Goal: Task Accomplishment & Management: Complete application form

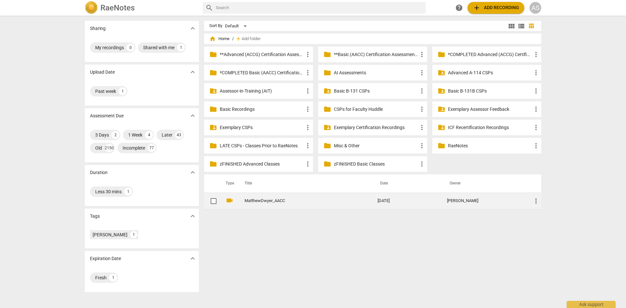
click at [537, 201] on span "more_vert" at bounding box center [536, 201] width 8 height 8
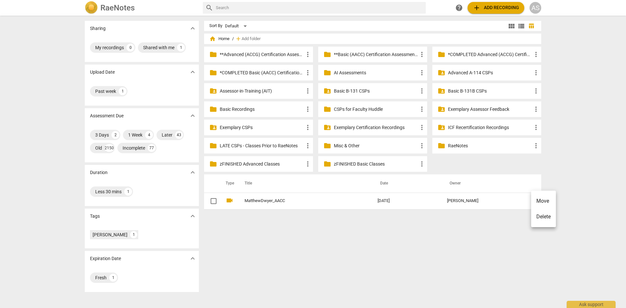
click at [537, 199] on li "Move" at bounding box center [543, 201] width 25 height 16
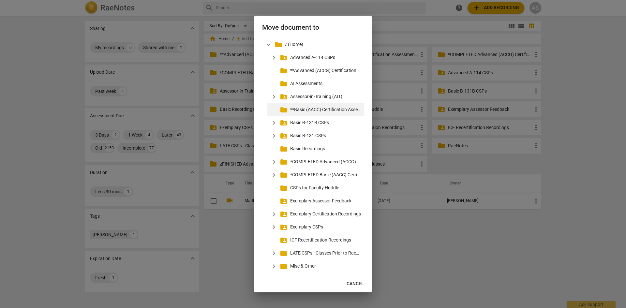
click at [329, 110] on p "**Basic (AACC) Certification Assessments" at bounding box center [325, 109] width 71 height 7
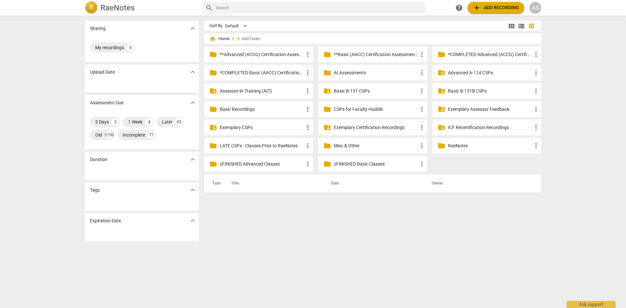
click at [373, 51] on p "**Basic (AACC) Certification Assessments" at bounding box center [376, 54] width 84 height 7
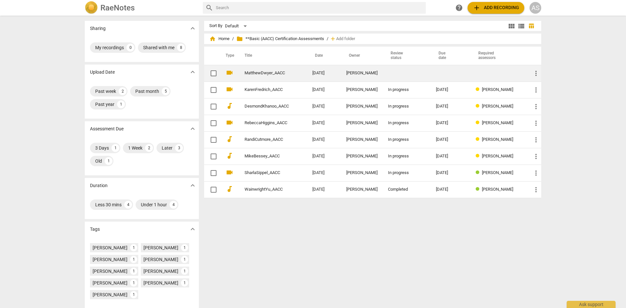
click at [433, 74] on td at bounding box center [451, 73] width 40 height 17
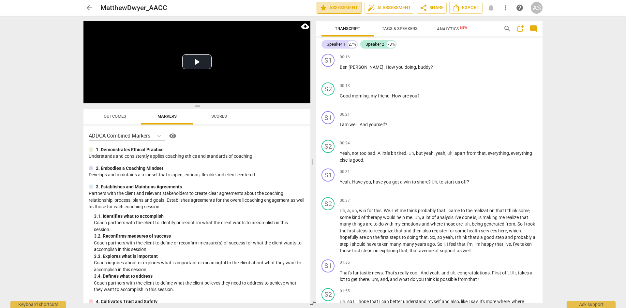
click at [344, 7] on span "star Assessment" at bounding box center [338, 8] width 39 height 8
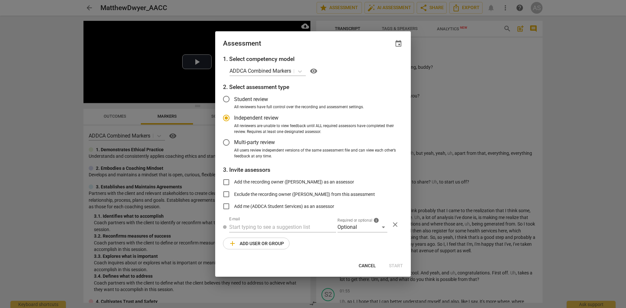
radio input "false"
click at [398, 44] on span "event" at bounding box center [398, 44] width 8 height 8
click at [380, 64] on input "date" at bounding box center [359, 65] width 46 height 9
type input "[DATE]"
click at [394, 99] on div at bounding box center [313, 154] width 626 height 308
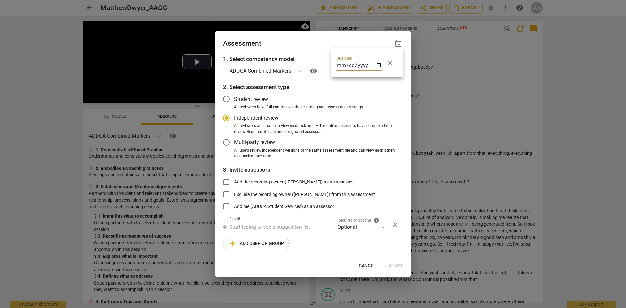
radio input "false"
click at [267, 228] on input "text" at bounding box center [282, 227] width 107 height 10
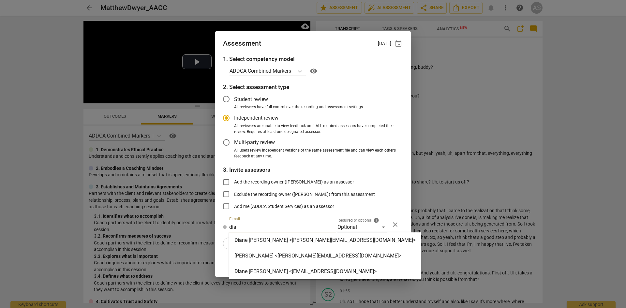
type input "dia"
click at [266, 239] on strong "ne [PERSON_NAME] <[PERSON_NAME][EMAIL_ADDRESS][DOMAIN_NAME]>" at bounding box center [329, 240] width 174 height 6
radio input "false"
type input "[PERSON_NAME] <[PERSON_NAME][EMAIL_ADDRESS][DOMAIN_NAME]>"
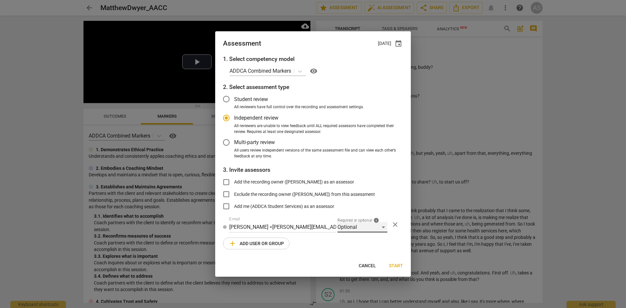
click at [352, 228] on div "Optional" at bounding box center [362, 227] width 50 height 10
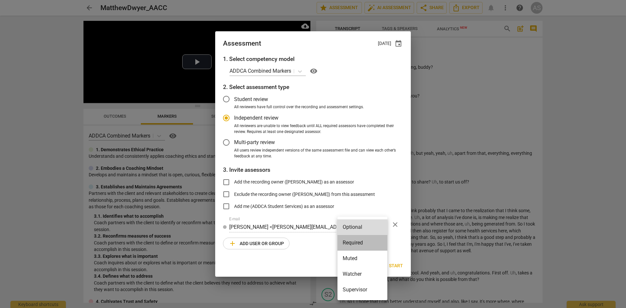
click at [353, 245] on li "Required" at bounding box center [362, 243] width 50 height 16
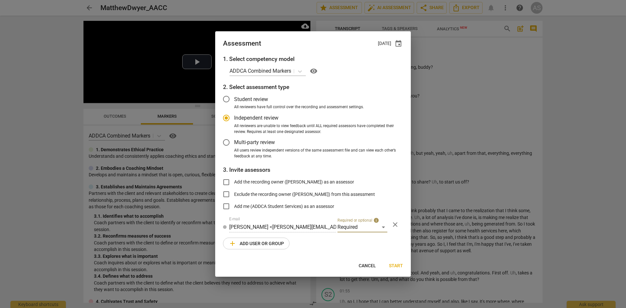
click at [258, 247] on span "add Add user or group" at bounding box center [256, 244] width 55 height 8
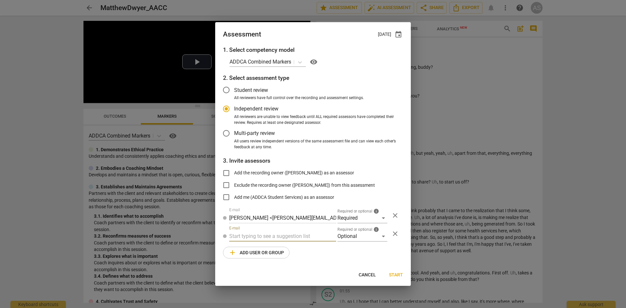
radio input "false"
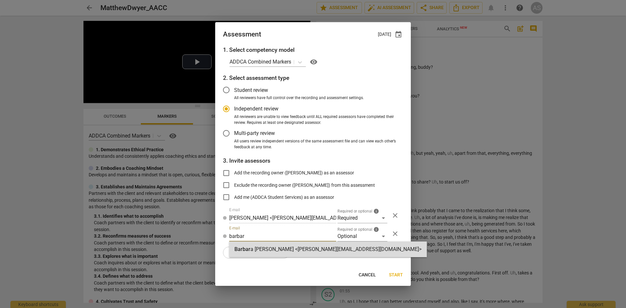
type input "barbar"
click at [258, 247] on strong "a [PERSON_NAME] <[PERSON_NAME][EMAIL_ADDRESS][DOMAIN_NAME]>" at bounding box center [335, 249] width 171 height 6
radio input "false"
type input "[PERSON_NAME] <[PERSON_NAME][EMAIL_ADDRESS][DOMAIN_NAME]>"
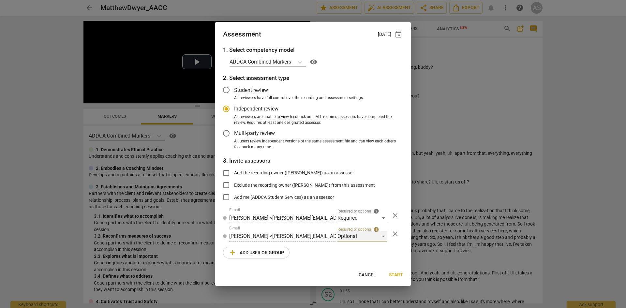
click at [358, 240] on div "Optional" at bounding box center [362, 236] width 50 height 10
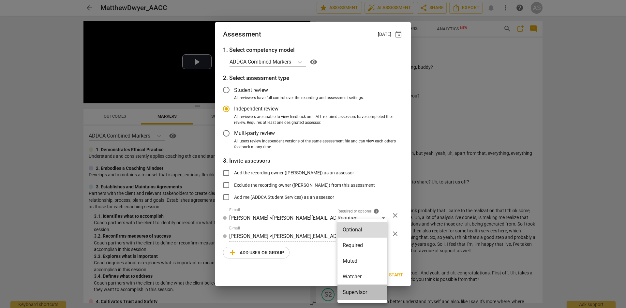
click at [360, 291] on li "Supervisor" at bounding box center [362, 293] width 50 height 16
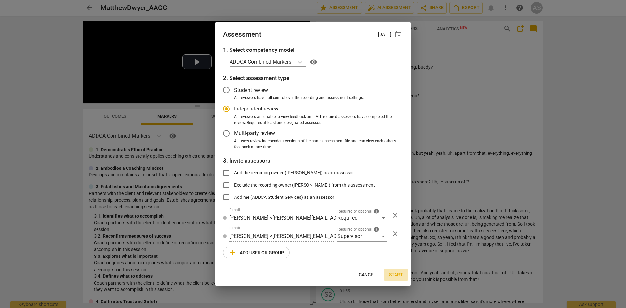
click at [404, 276] on button "Start" at bounding box center [396, 275] width 24 height 12
radio input "false"
type input "[PERSON_NAME] <[EMAIL_ADDRESS][DOMAIN_NAME]>"
type input "[PERSON_NAME] <[PERSON_NAME][EMAIL_ADDRESS][DOMAIN_NAME]>"
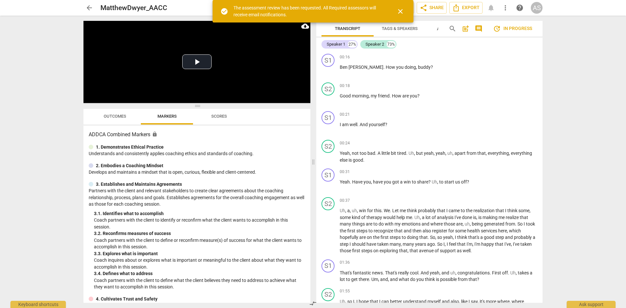
click at [399, 10] on span "close" at bounding box center [400, 11] width 8 height 8
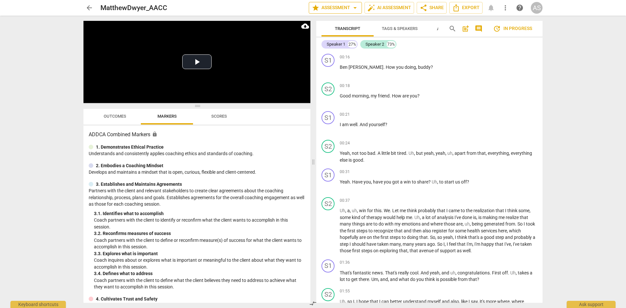
click at [325, 7] on span "star Assessment arrow_drop_down" at bounding box center [335, 8] width 47 height 8
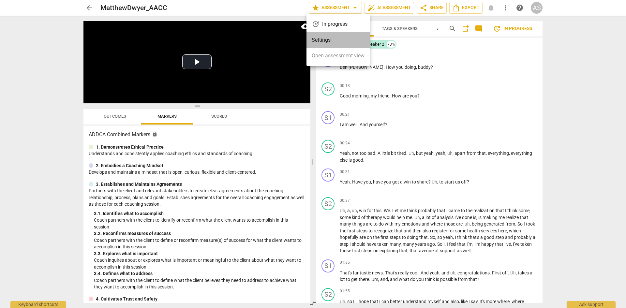
click at [334, 40] on li "Settings" at bounding box center [337, 40] width 63 height 16
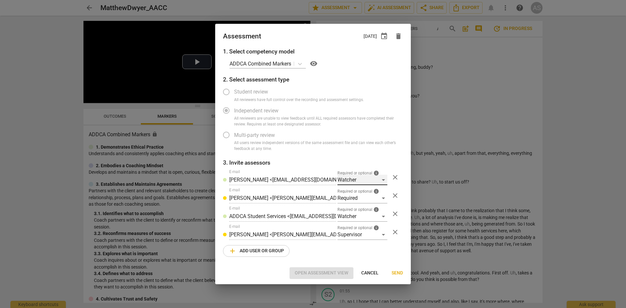
click at [383, 180] on div "Watcher" at bounding box center [362, 180] width 50 height 10
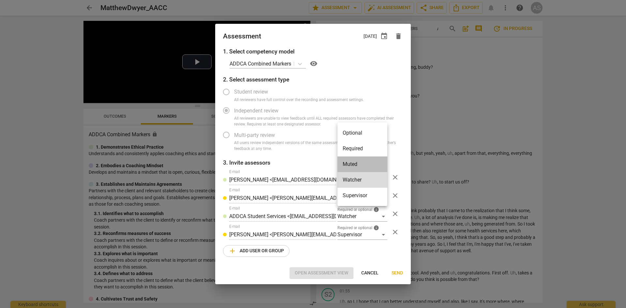
click at [353, 162] on li "Muted" at bounding box center [362, 164] width 50 height 16
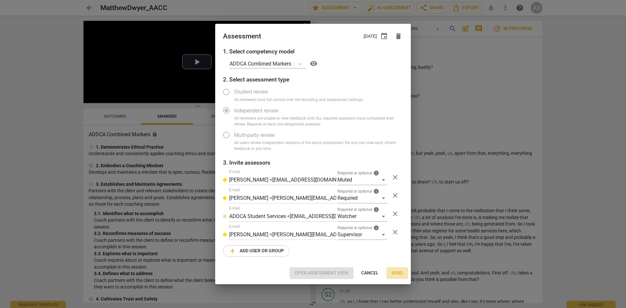
click at [400, 271] on span "Send" at bounding box center [397, 273] width 11 height 7
radio input "false"
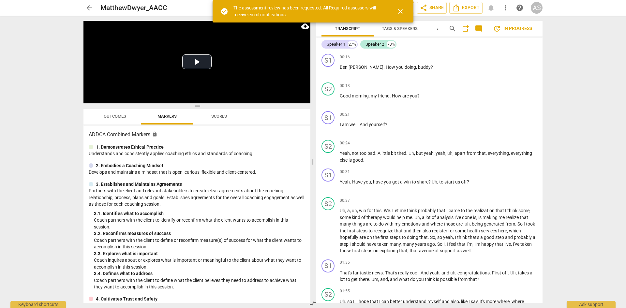
click at [84, 6] on span "arrow_back" at bounding box center [89, 8] width 12 height 8
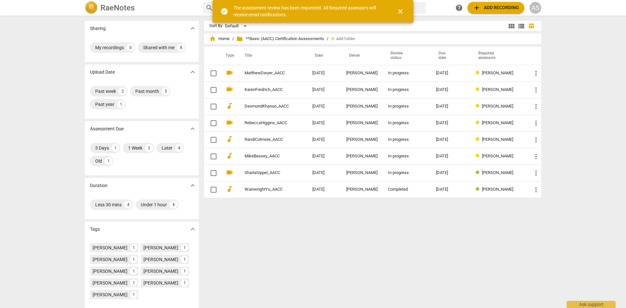
click at [401, 9] on span "close" at bounding box center [400, 11] width 8 height 8
